Goal: Information Seeking & Learning: Learn about a topic

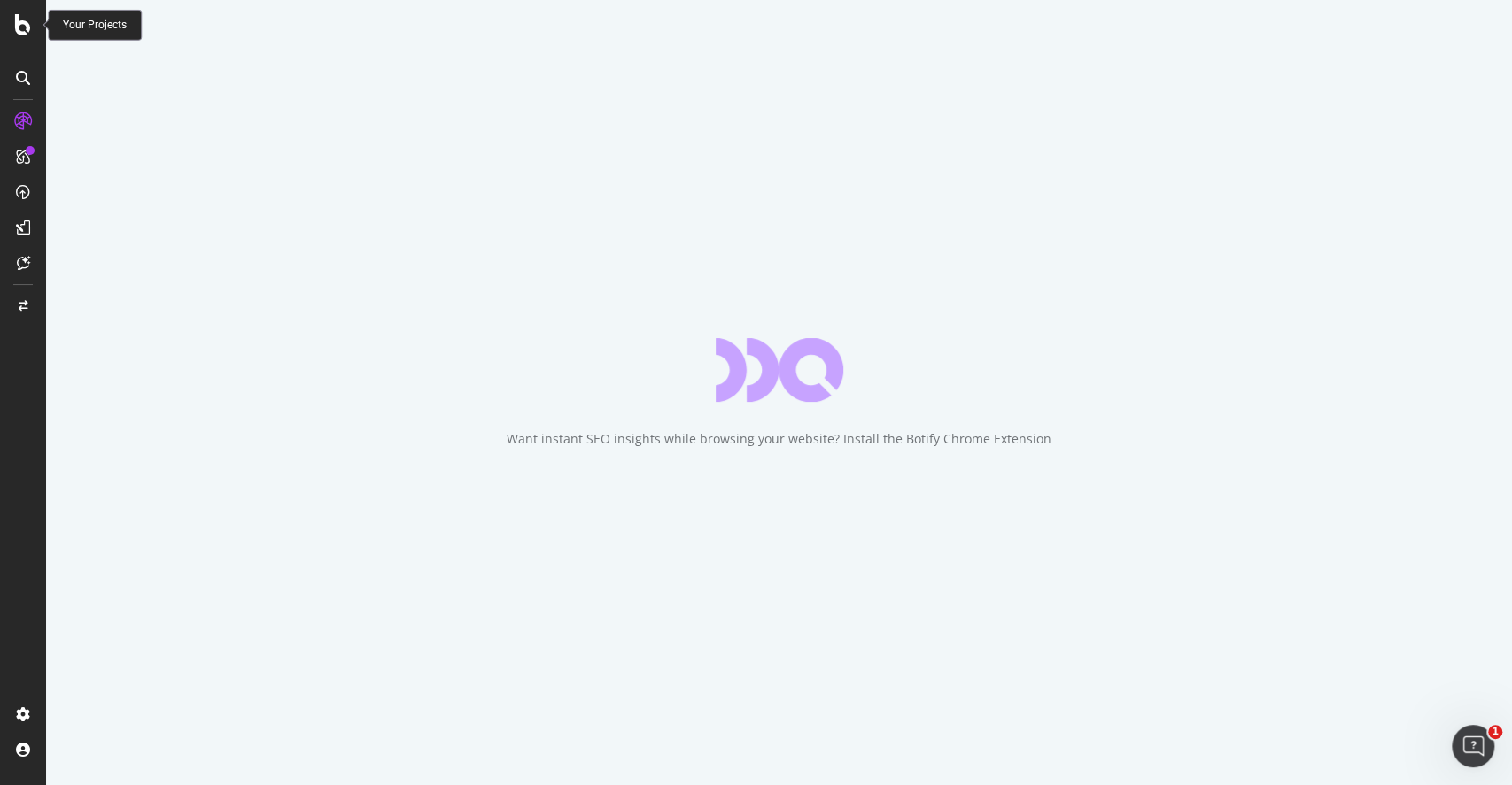
click at [36, 28] on div at bounding box center [23, 25] width 43 height 21
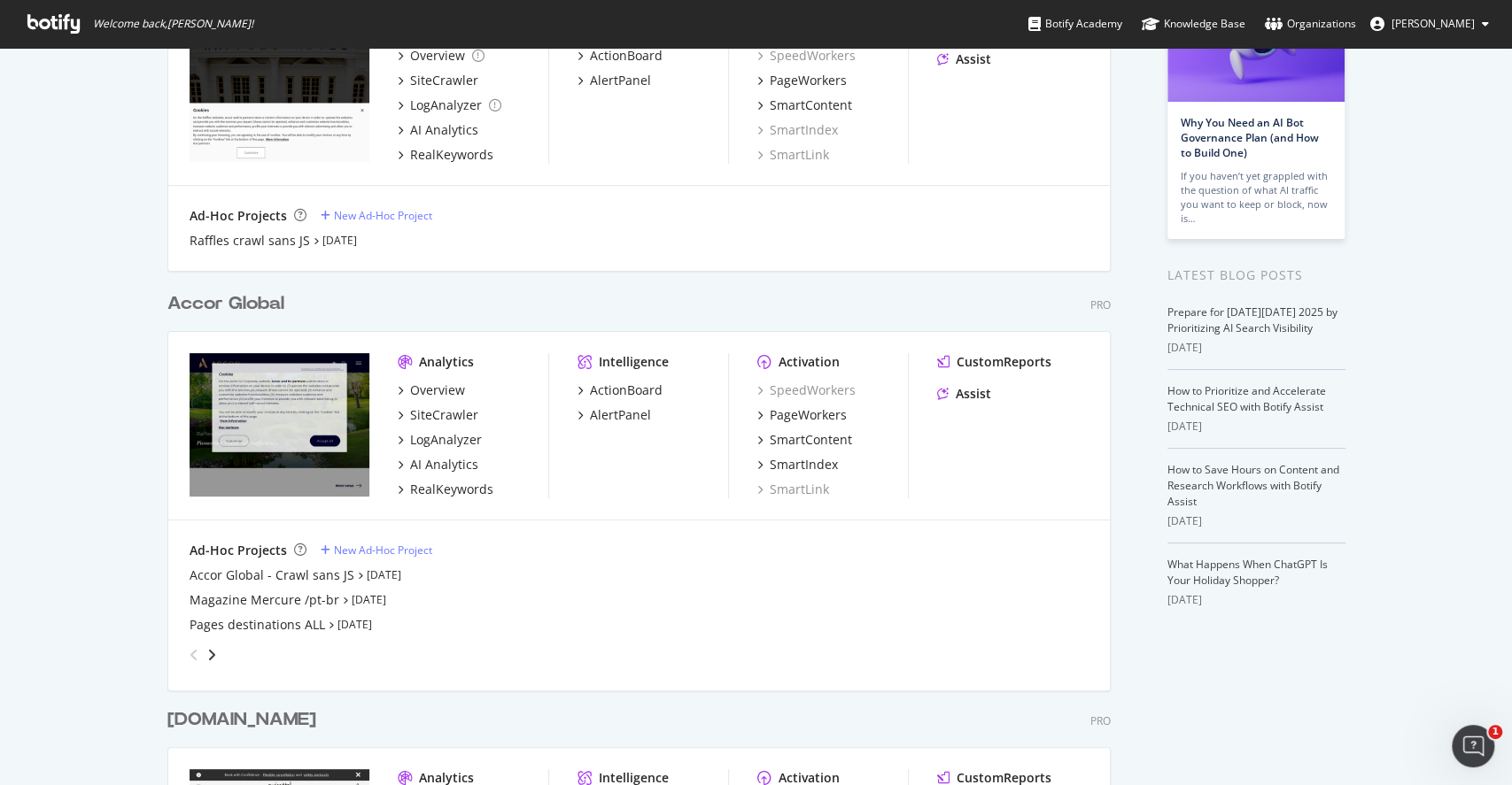
scroll to position [224, 0]
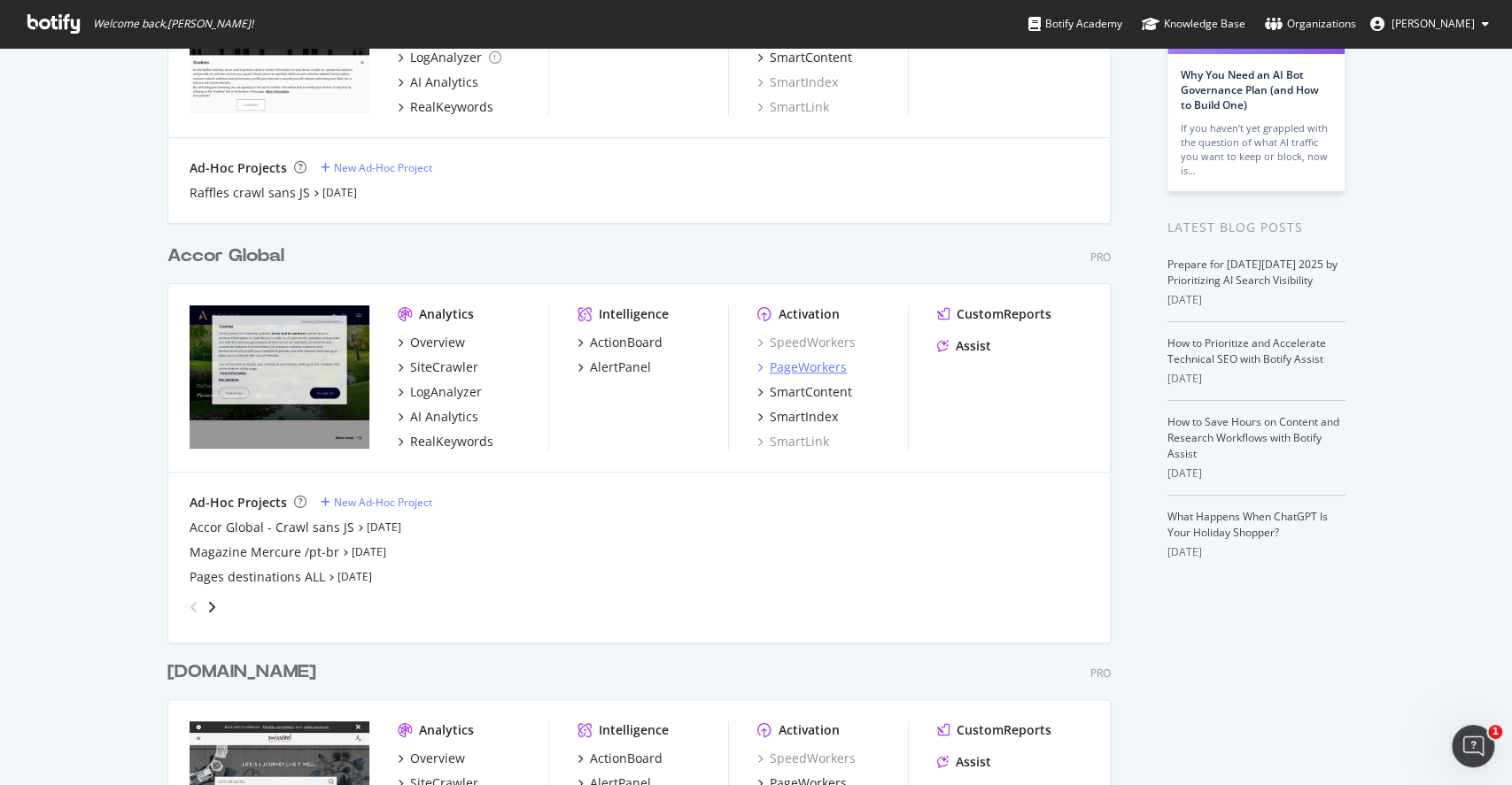
click at [807, 365] on div "PageWorkers" at bounding box center [808, 368] width 77 height 18
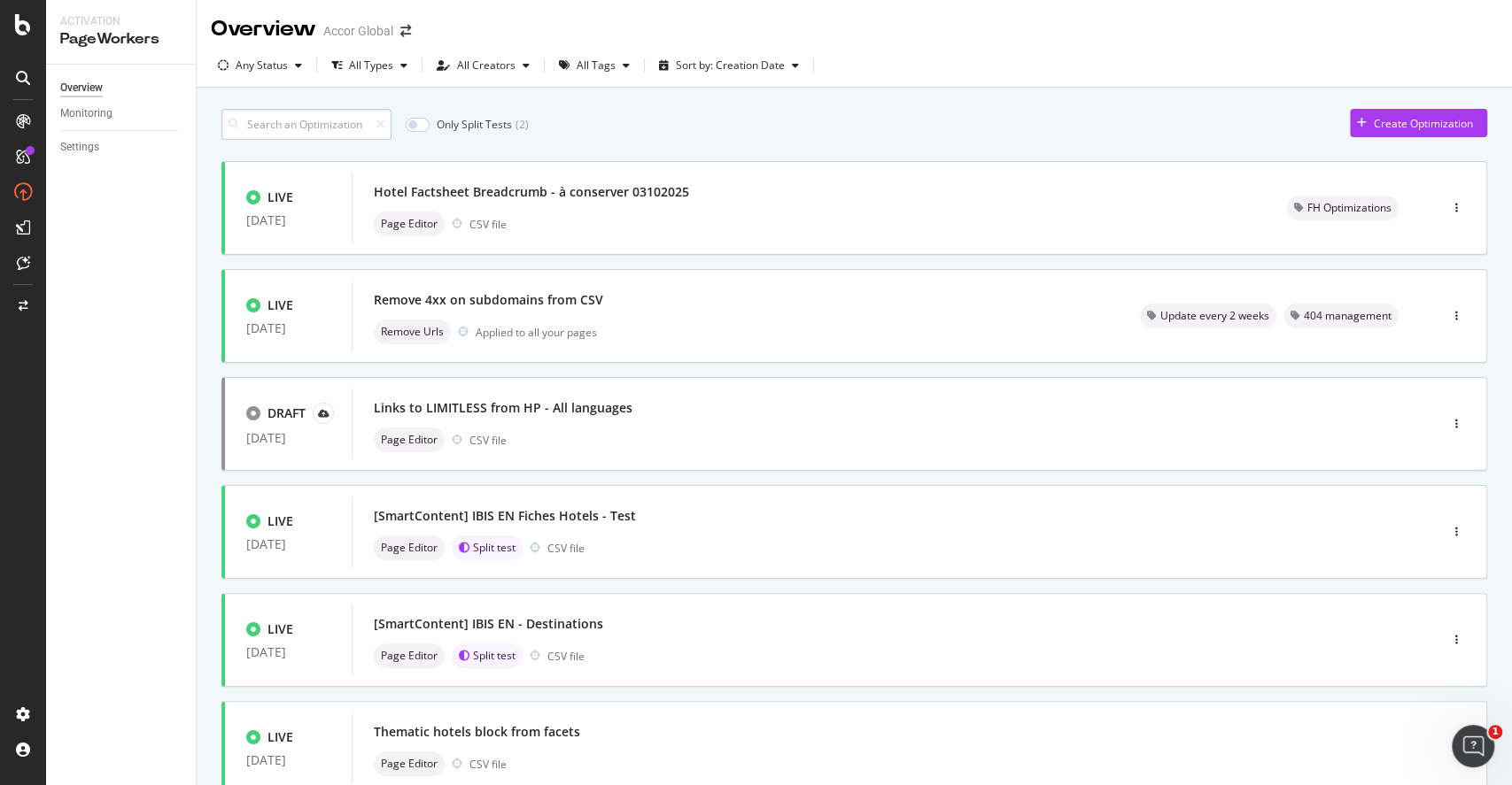
click at [319, 131] on input at bounding box center [306, 124] width 170 height 31
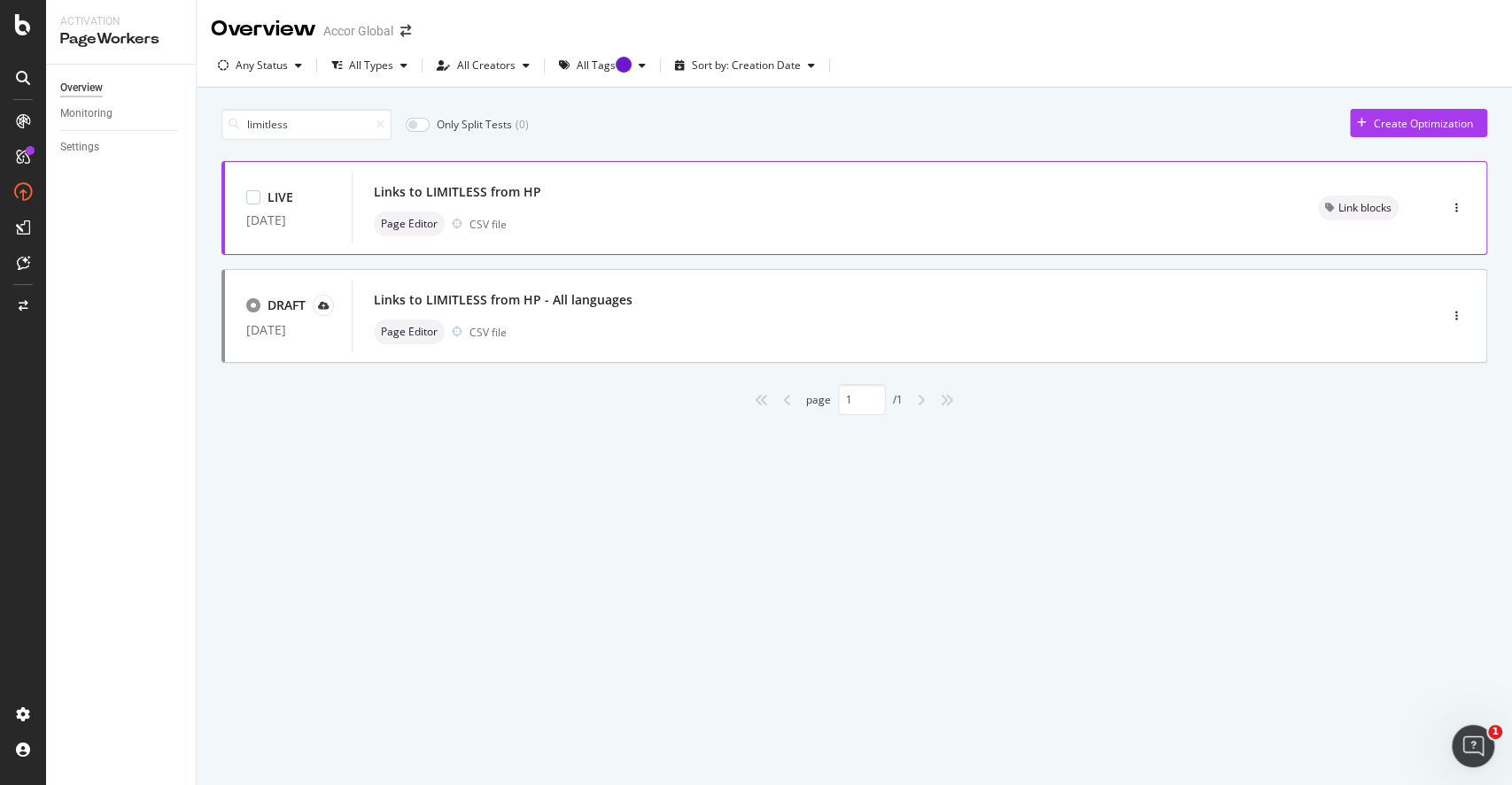
click at [553, 193] on div "Links to LIMITLESS from HP" at bounding box center [823, 192] width 901 height 25
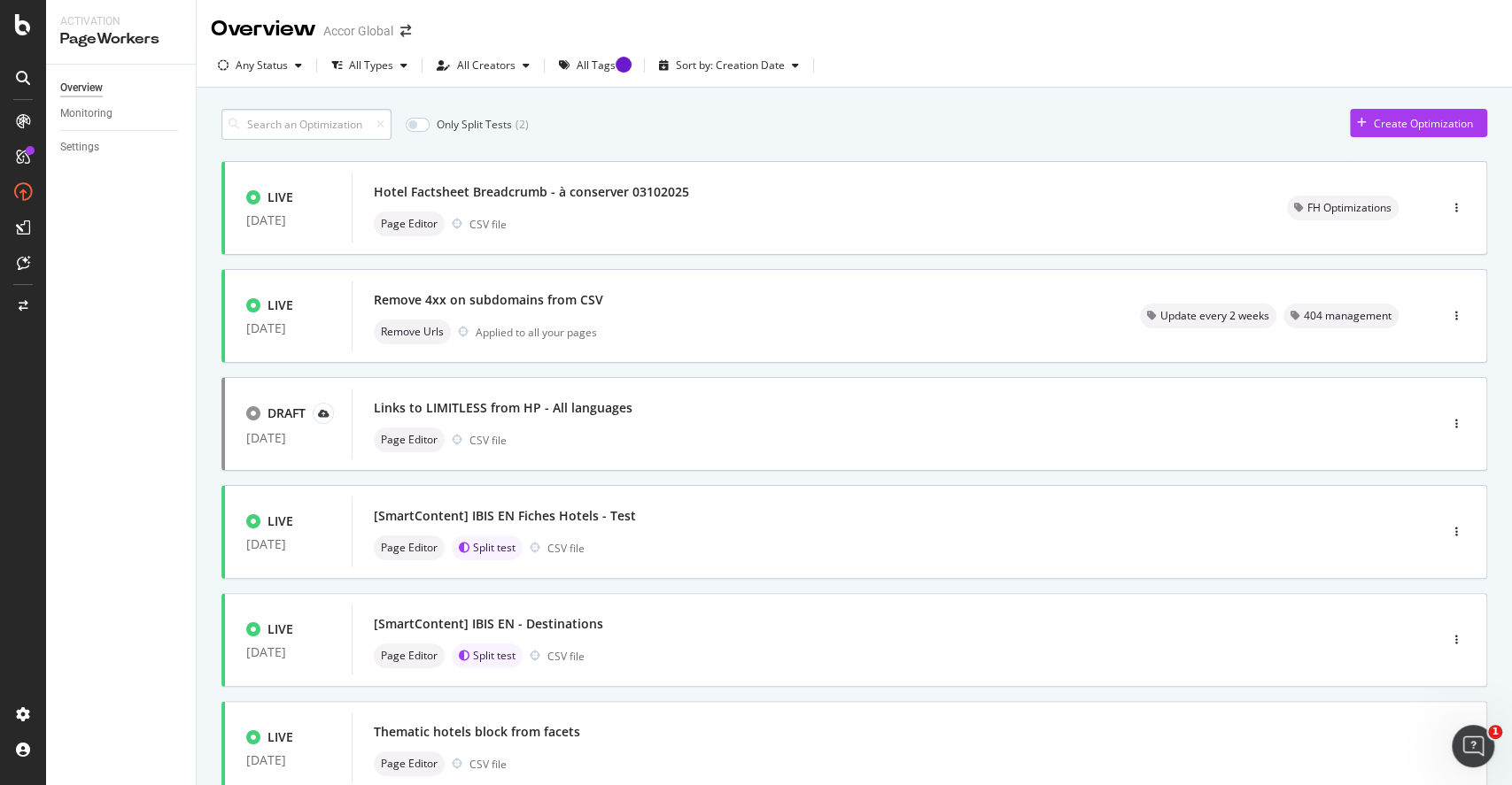
click at [330, 125] on input at bounding box center [306, 124] width 170 height 31
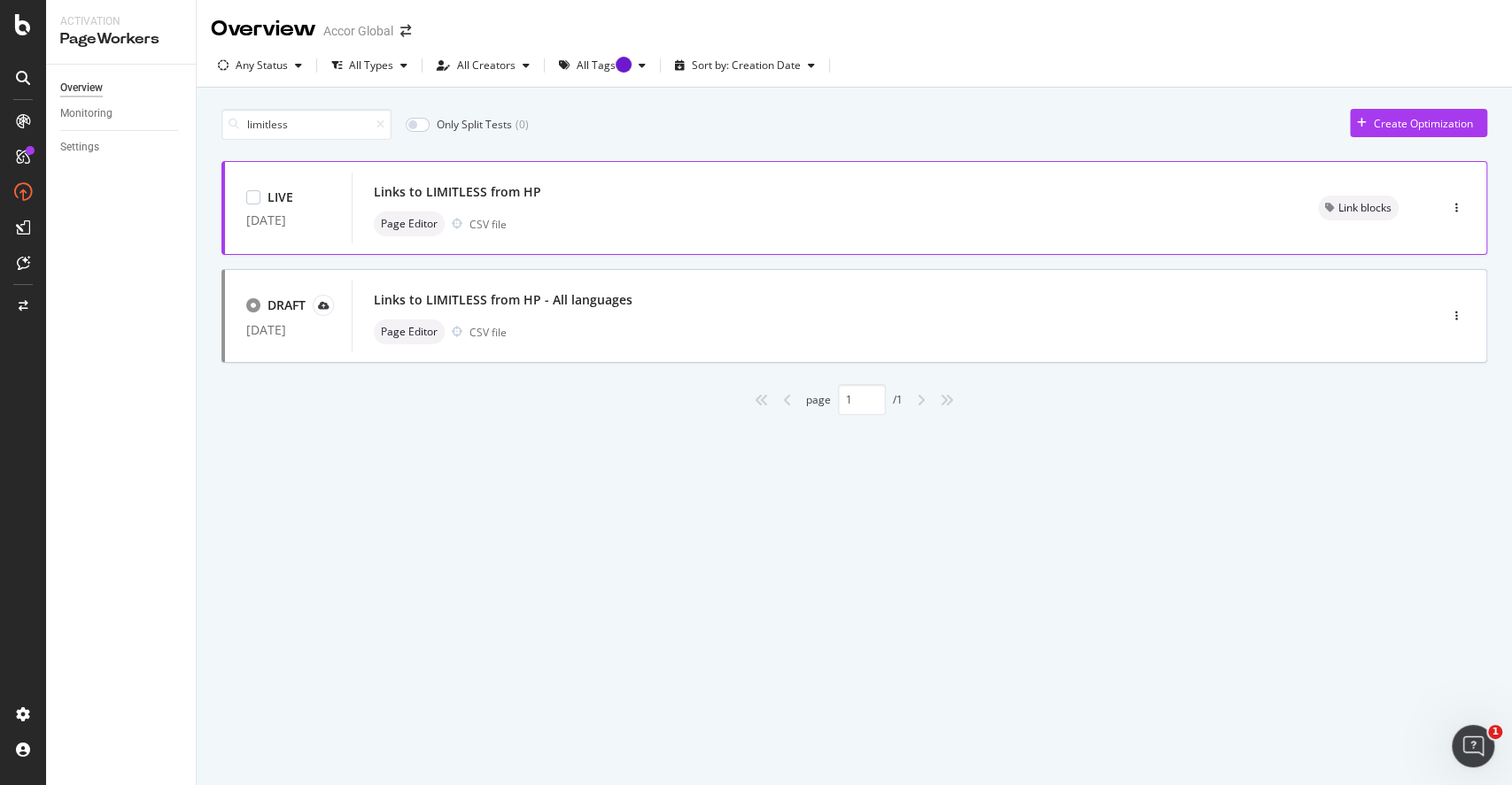
click at [758, 230] on div "Page Editor CSV file" at bounding box center [823, 224] width 901 height 25
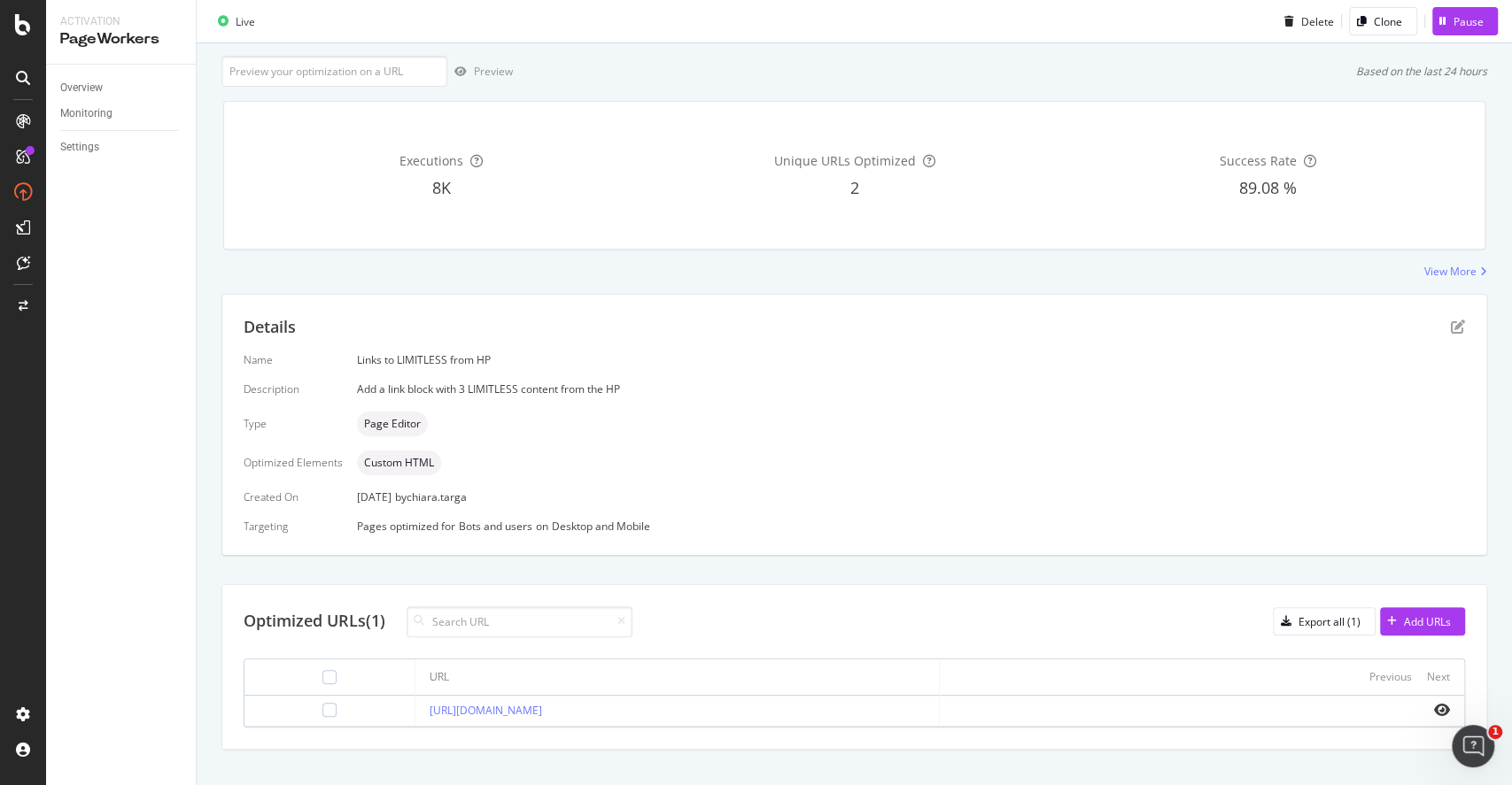
scroll to position [101, 0]
click at [1433, 706] on icon "eye" at bounding box center [1441, 709] width 16 height 14
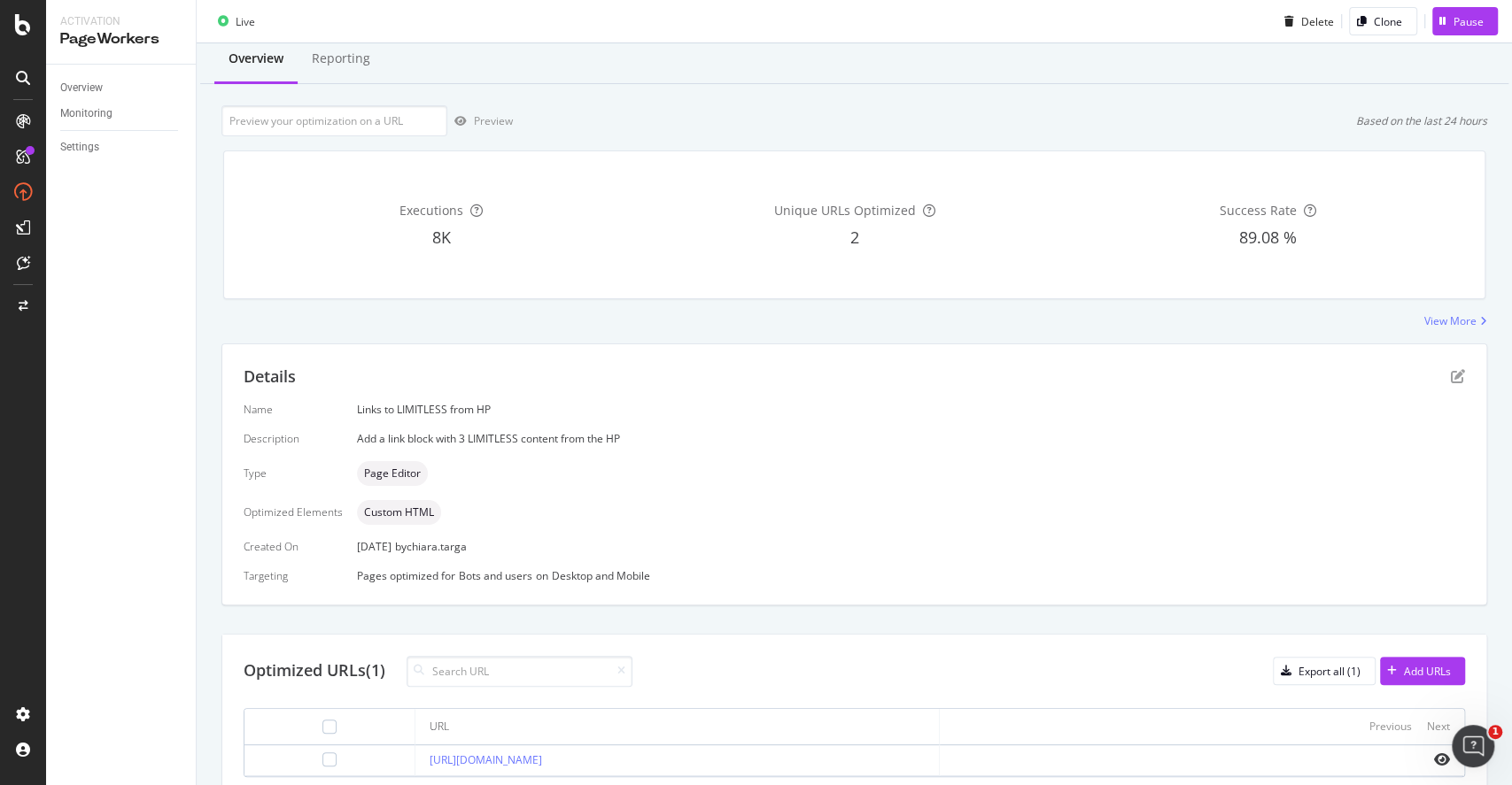
scroll to position [0, 0]
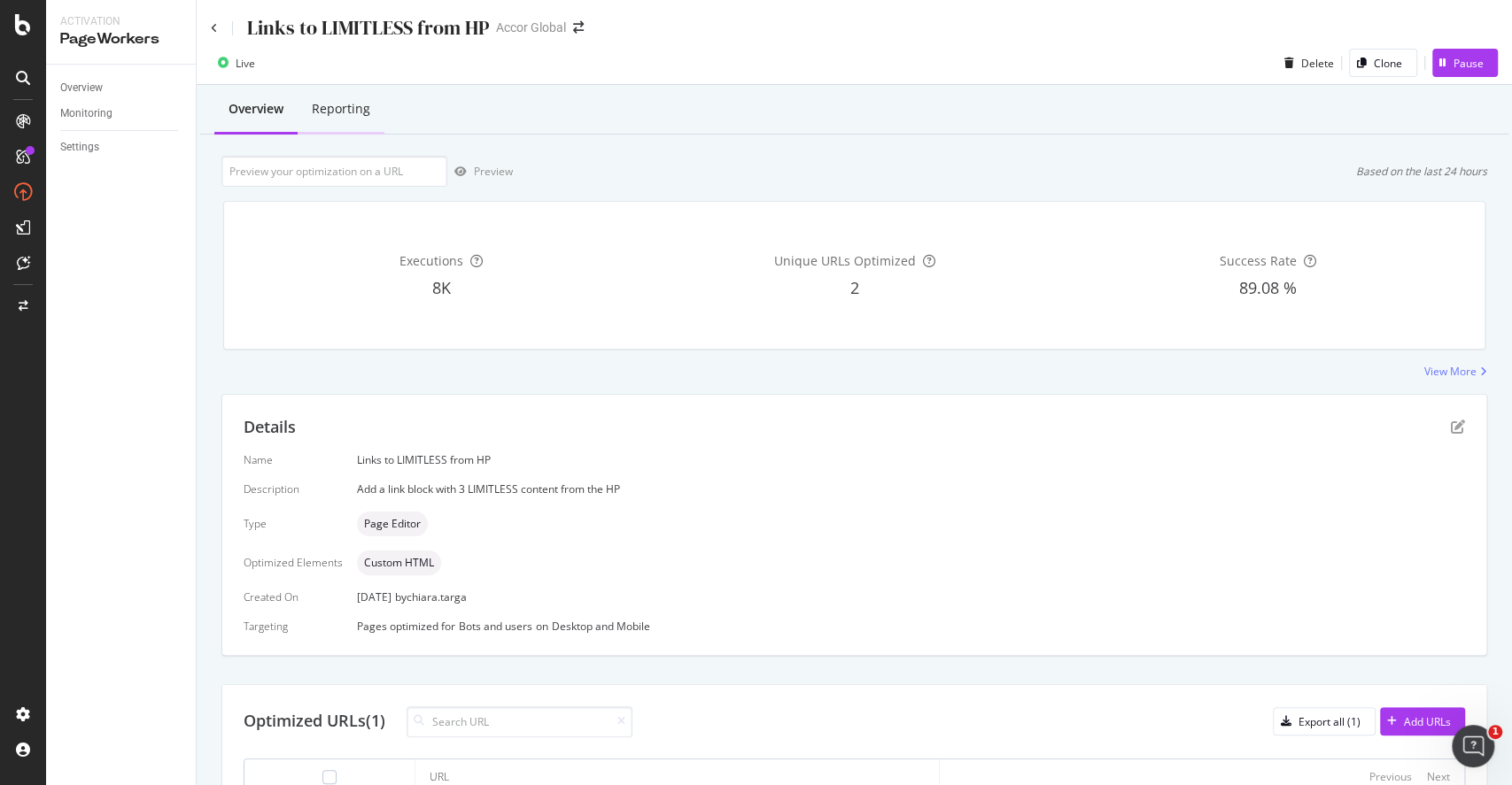
click at [364, 103] on div "Reporting" at bounding box center [340, 109] width 58 height 18
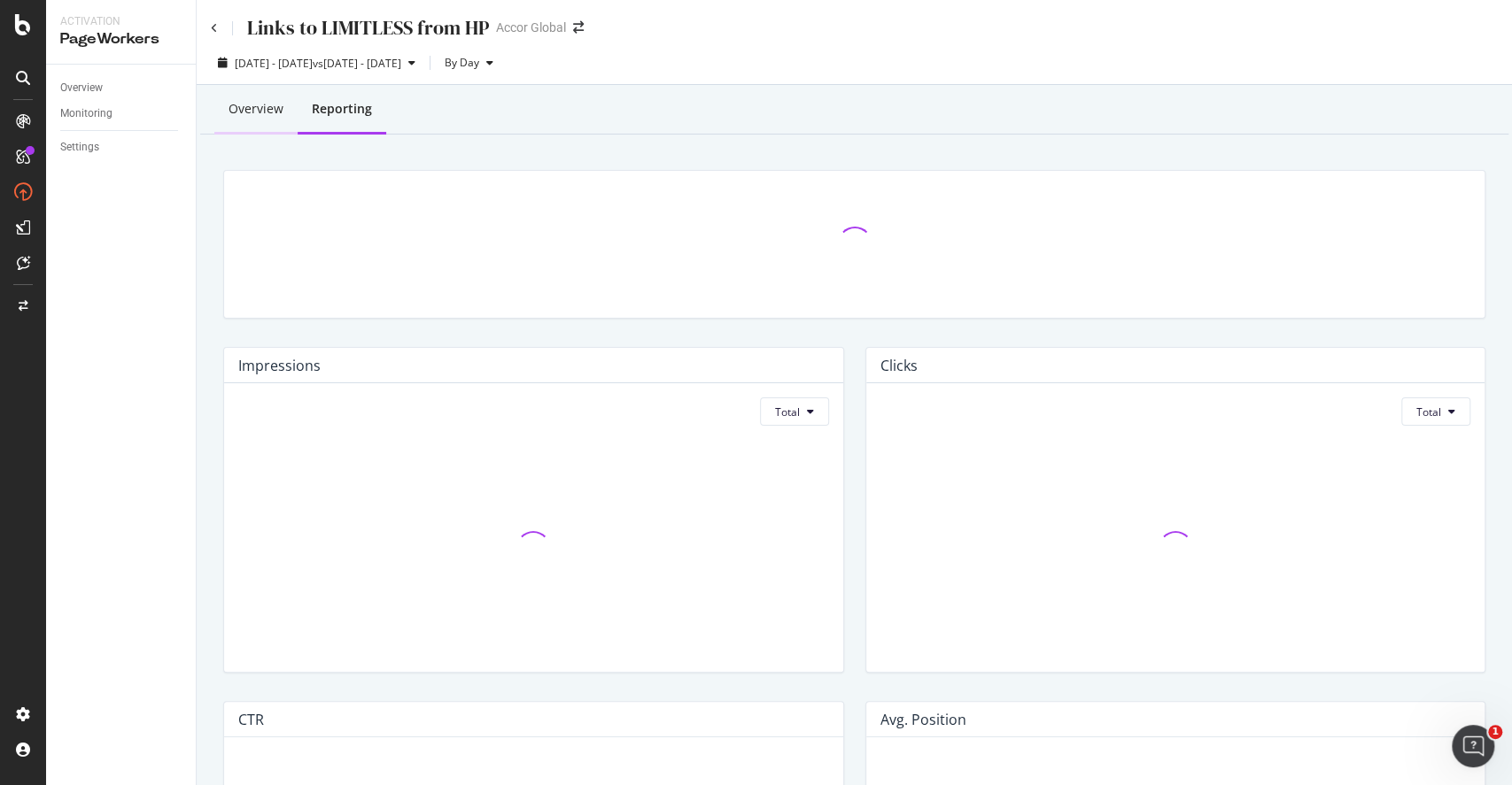
click at [238, 102] on div "Overview" at bounding box center [255, 109] width 54 height 18
